Goal: Transaction & Acquisition: Purchase product/service

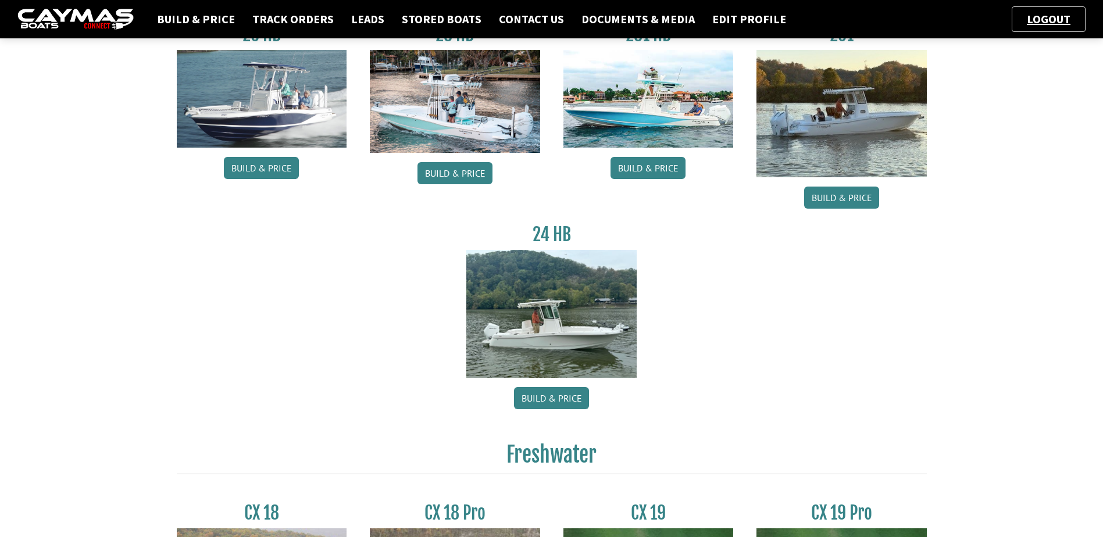
scroll to position [116, 0]
click at [551, 392] on link "Build & Price" at bounding box center [551, 398] width 75 height 22
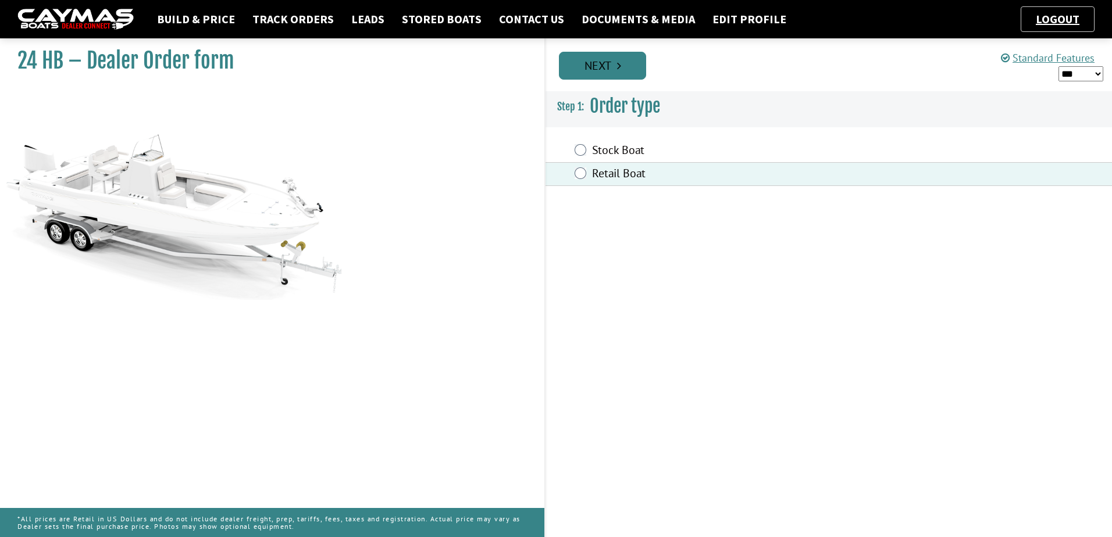
click at [613, 71] on link "Next" at bounding box center [602, 66] width 87 height 28
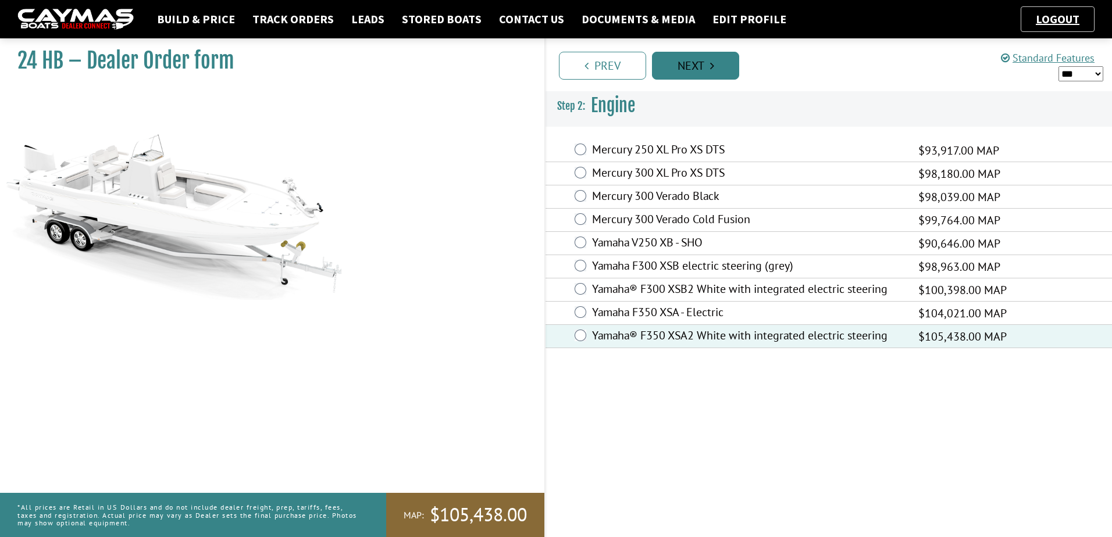
click at [704, 72] on link "Next" at bounding box center [695, 66] width 87 height 28
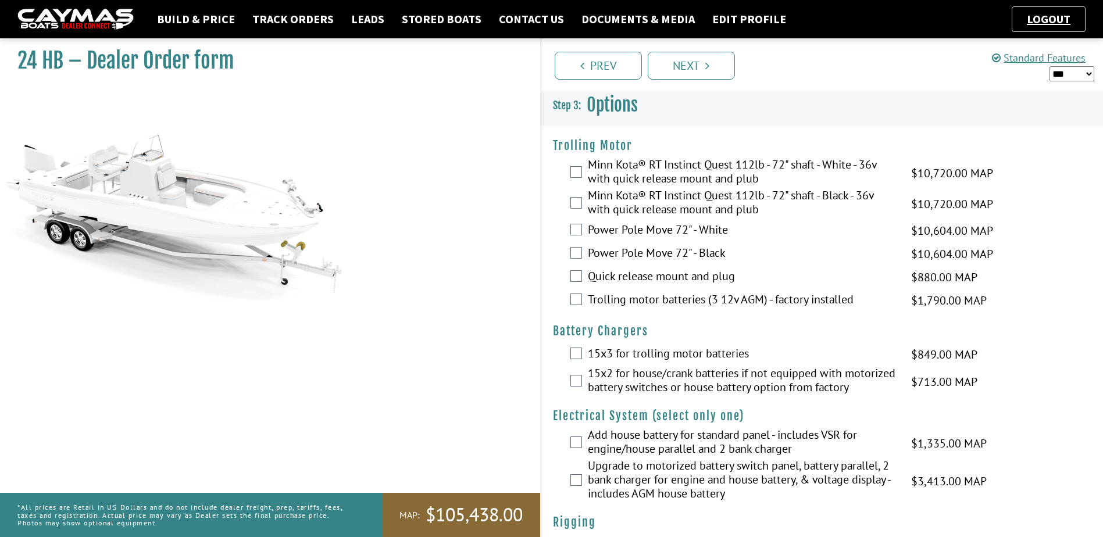
click at [582, 174] on div "Minn Kota® RT Instinct Quest 112lb - 72" shaft - White - 36v with quick release…" at bounding box center [822, 173] width 562 height 31
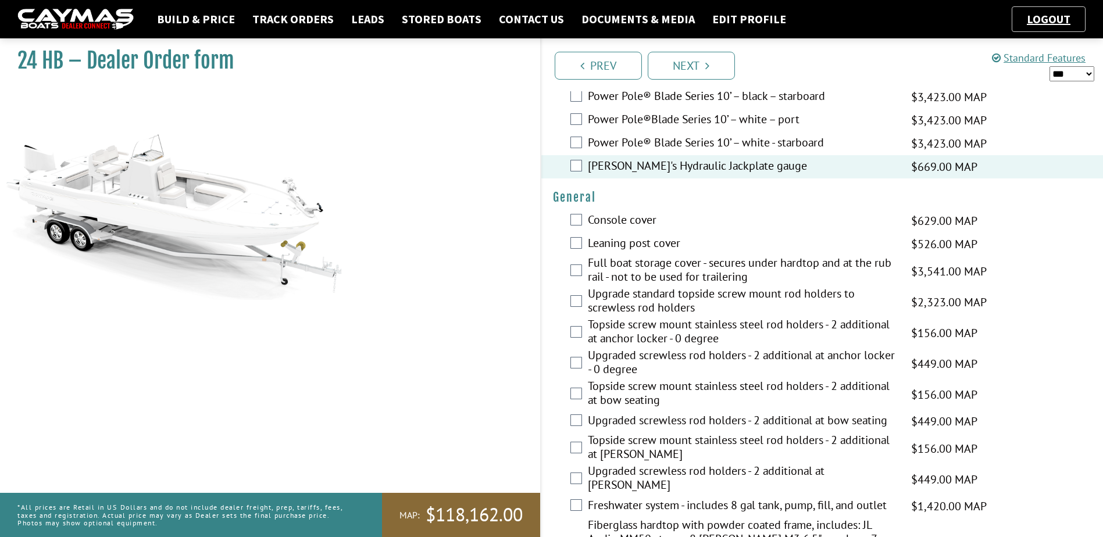
scroll to position [640, 0]
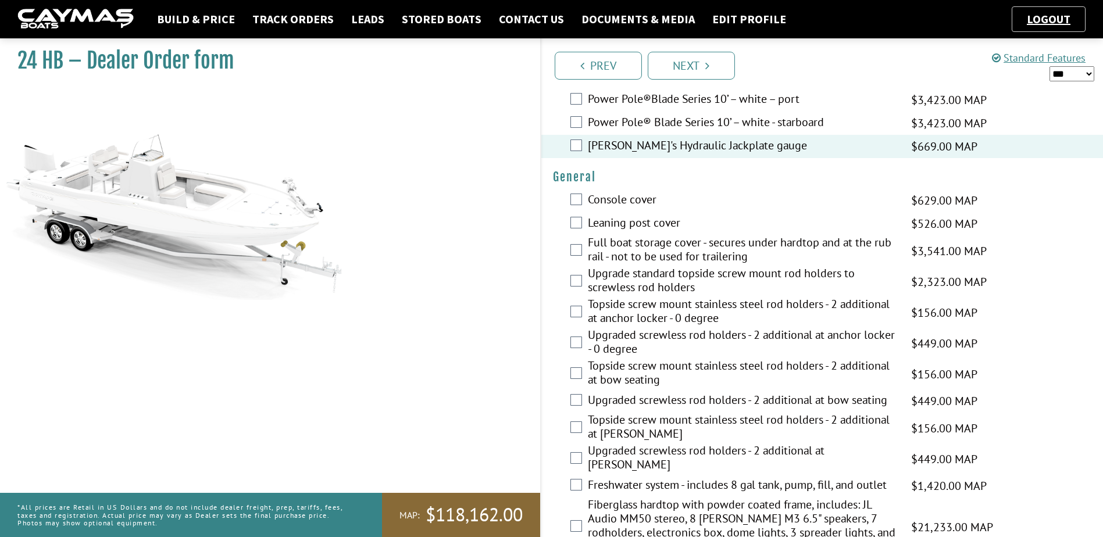
click at [588, 254] on label "Full boat storage cover - secures under hardtop and at the rub rail - not to be…" at bounding box center [742, 250] width 309 height 31
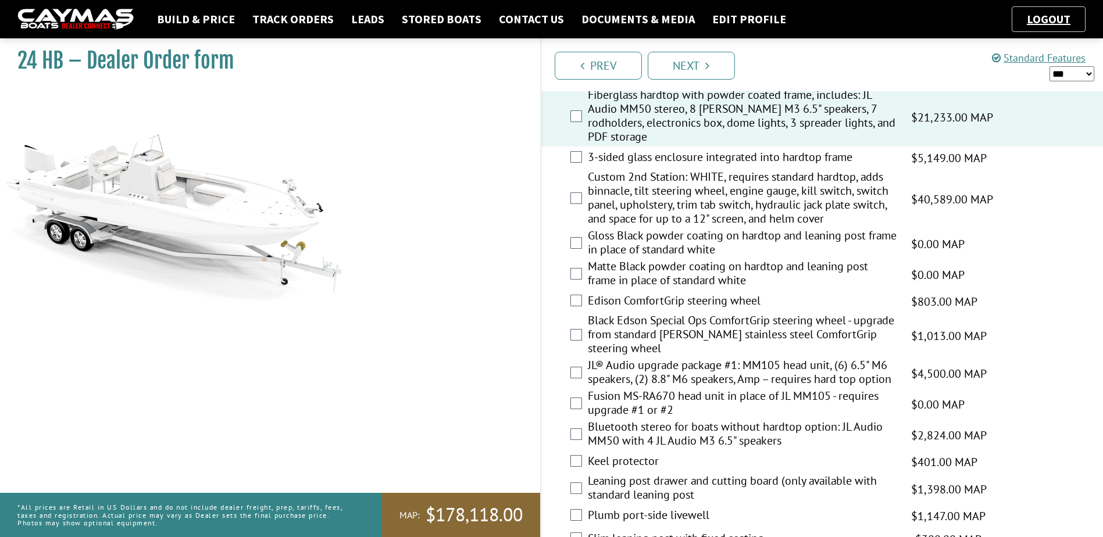
scroll to position [991, 0]
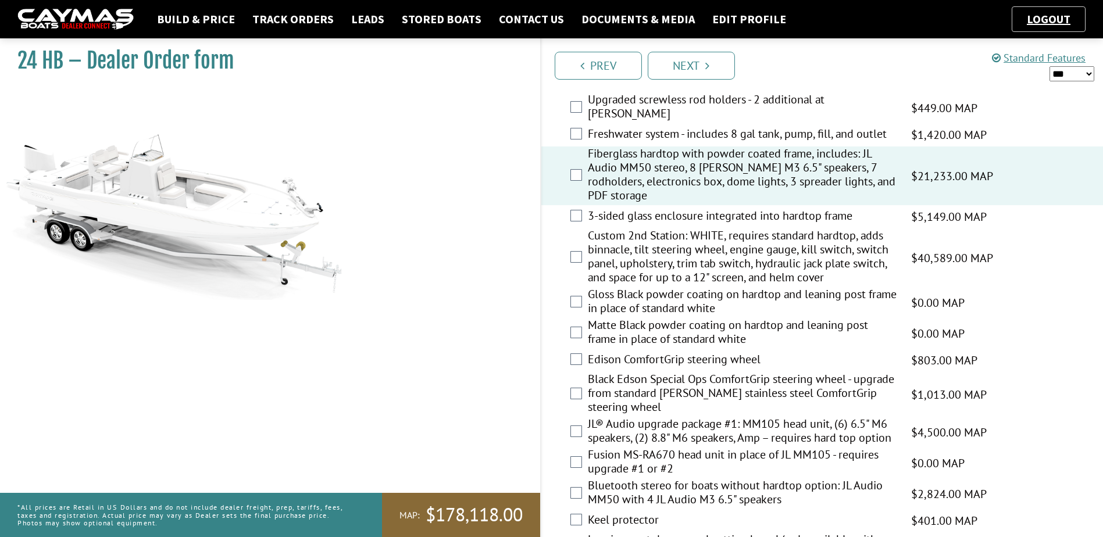
click at [172, 210] on img at bounding box center [174, 194] width 349 height 212
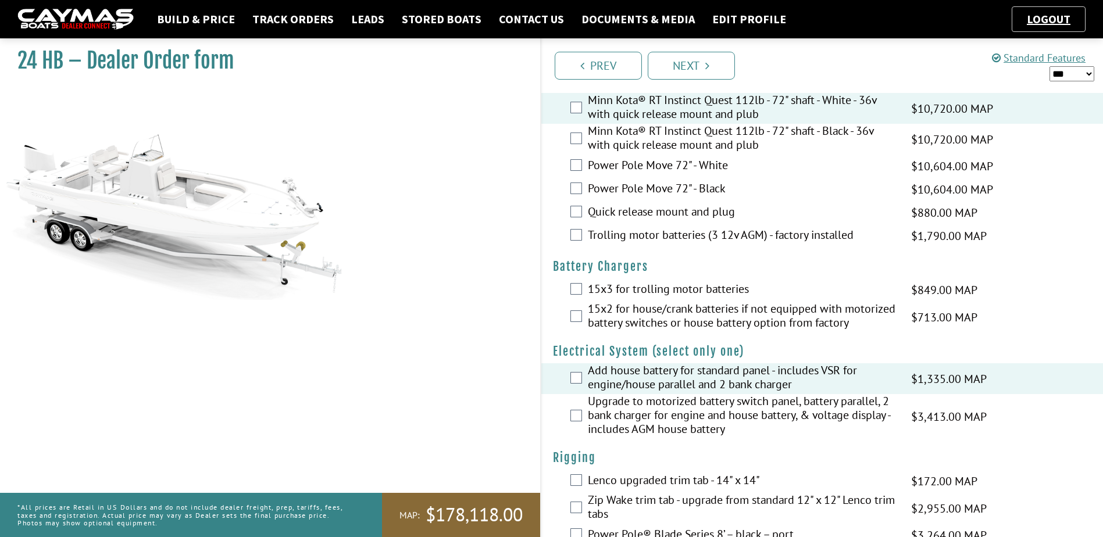
scroll to position [0, 0]
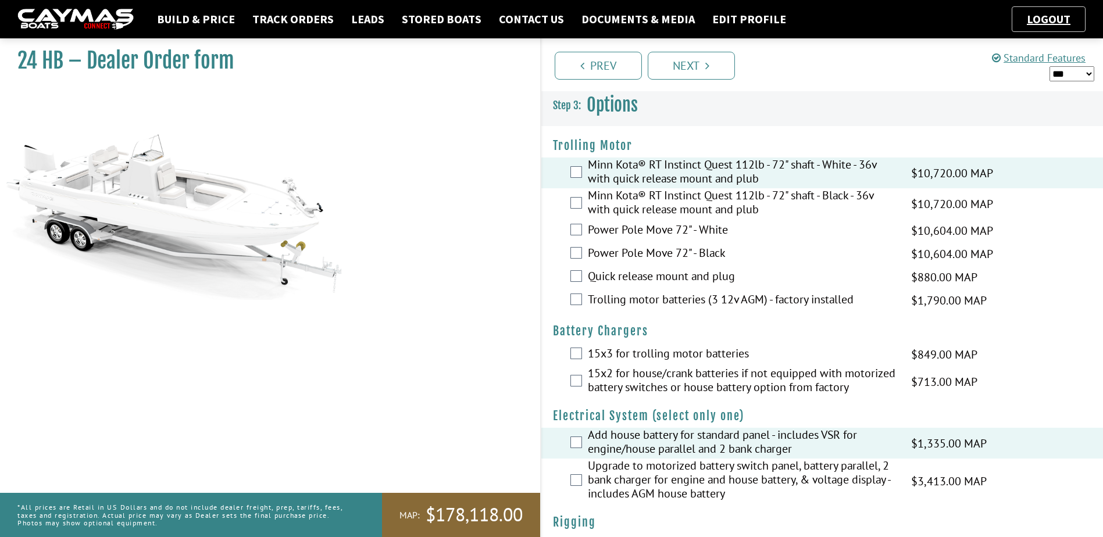
click at [774, 61] on ul "Prev Next" at bounding box center [828, 65] width 552 height 30
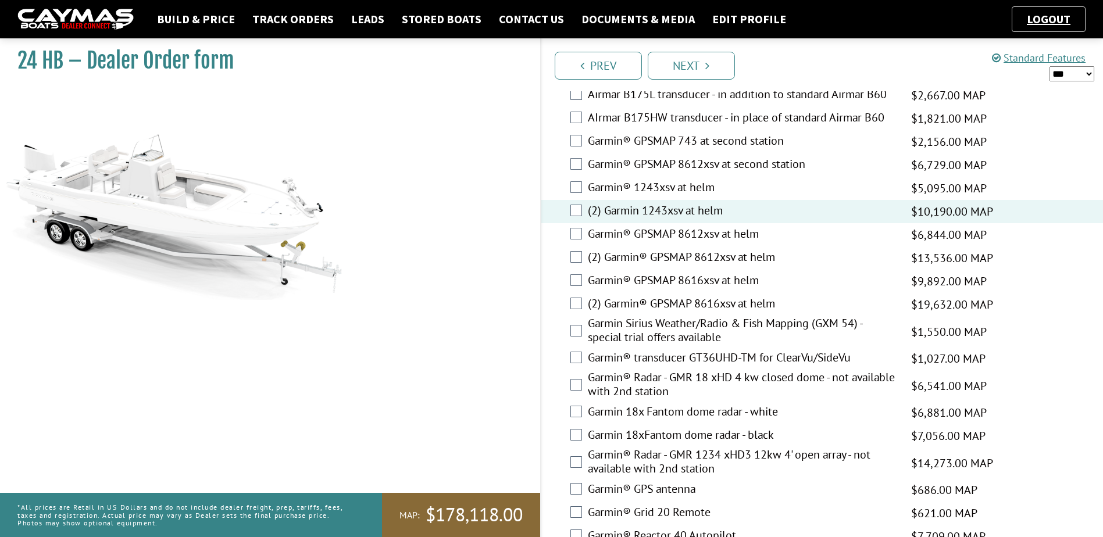
scroll to position [2037, 0]
